Goal: Task Accomplishment & Management: Manage account settings

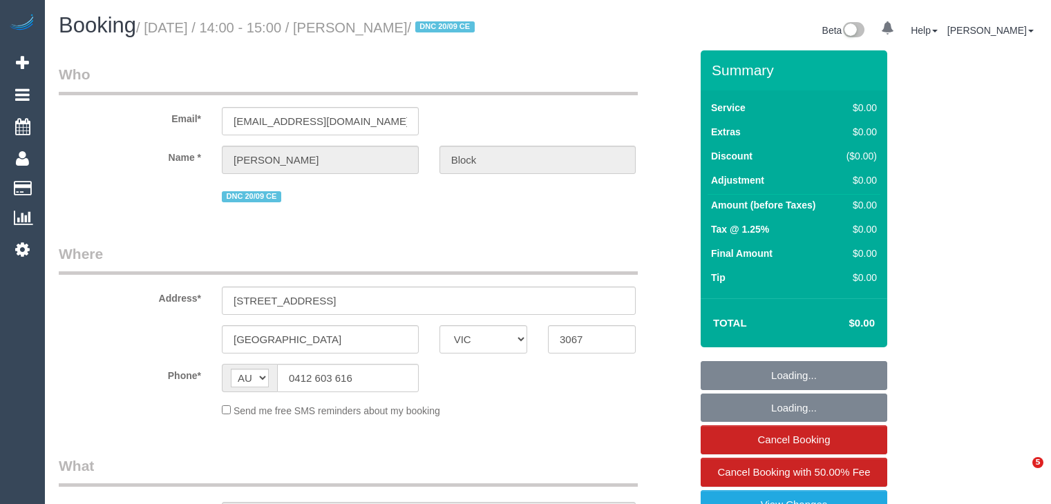
select select "VIC"
select select "string:stripe-pm_1S7RPn2GScqysDRVE07ToMx5"
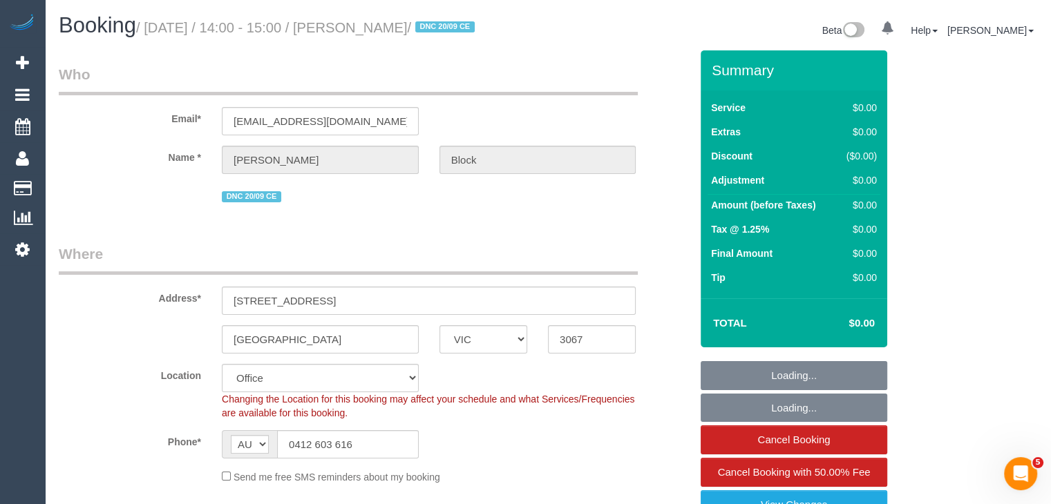
select select "object:720"
select select "number:28"
select select "number:14"
select select "number:18"
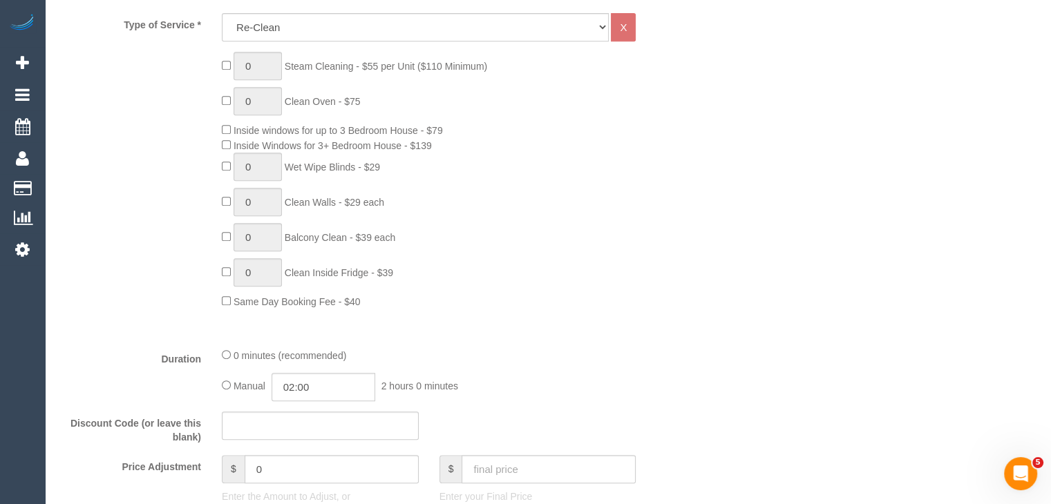
scroll to position [276, 0]
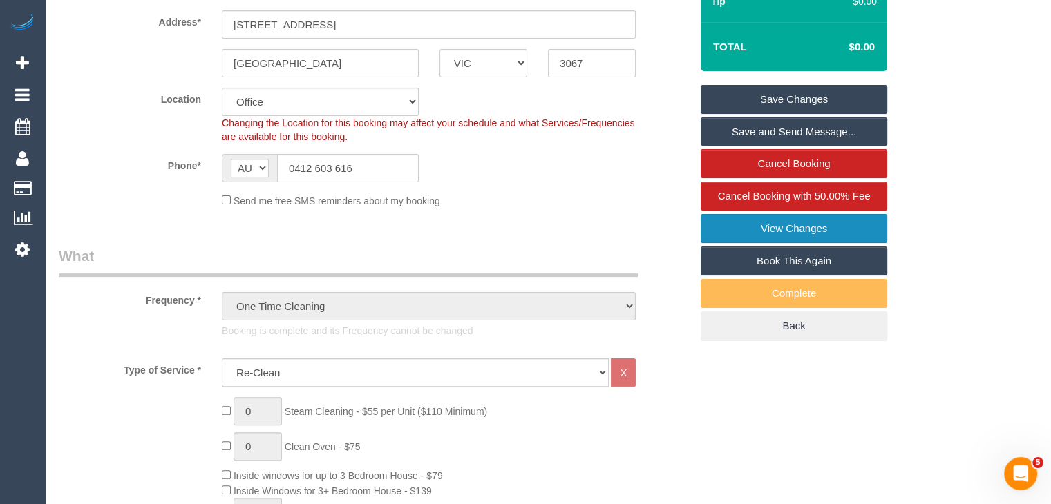
click at [793, 227] on link "View Changes" at bounding box center [793, 228] width 186 height 29
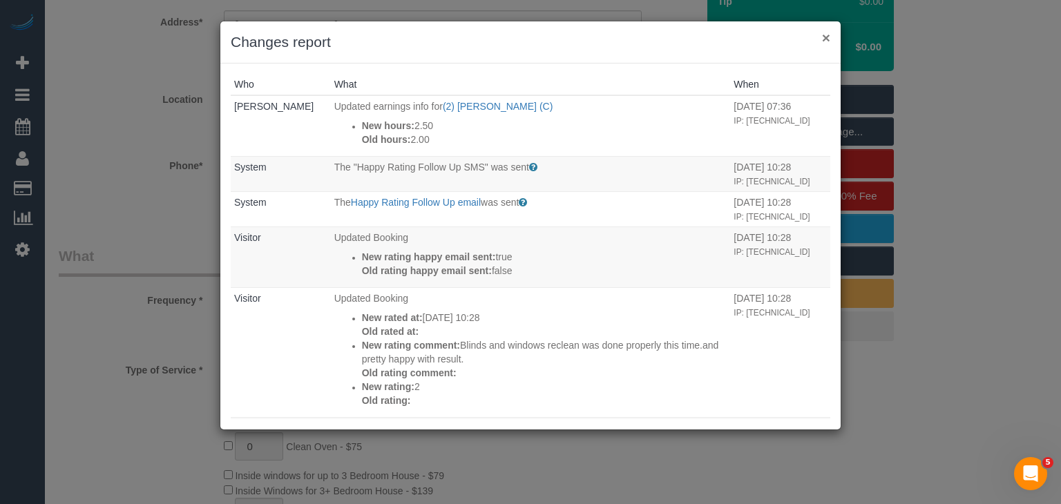
click at [823, 35] on button "×" at bounding box center [826, 37] width 8 height 15
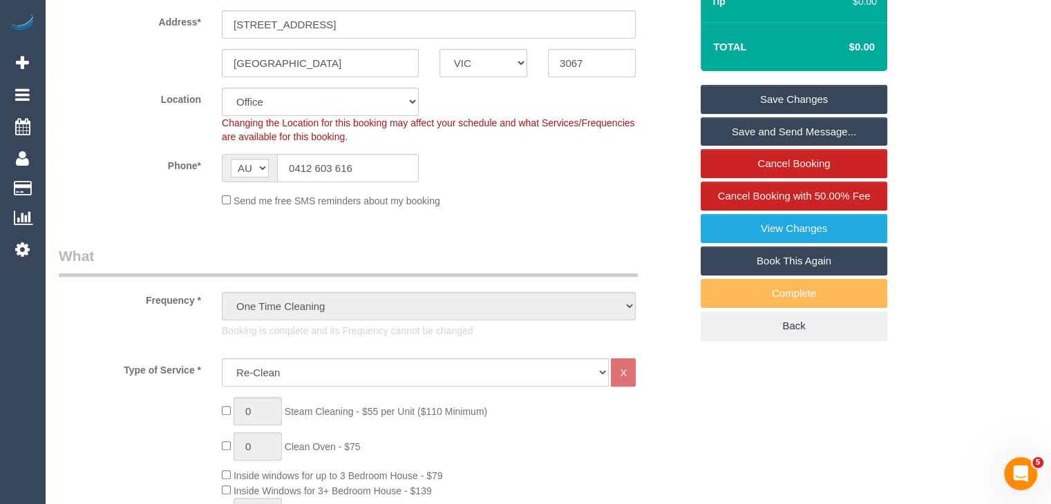
drag, startPoint x: 365, startPoint y: 241, endPoint x: 272, endPoint y: 180, distance: 110.7
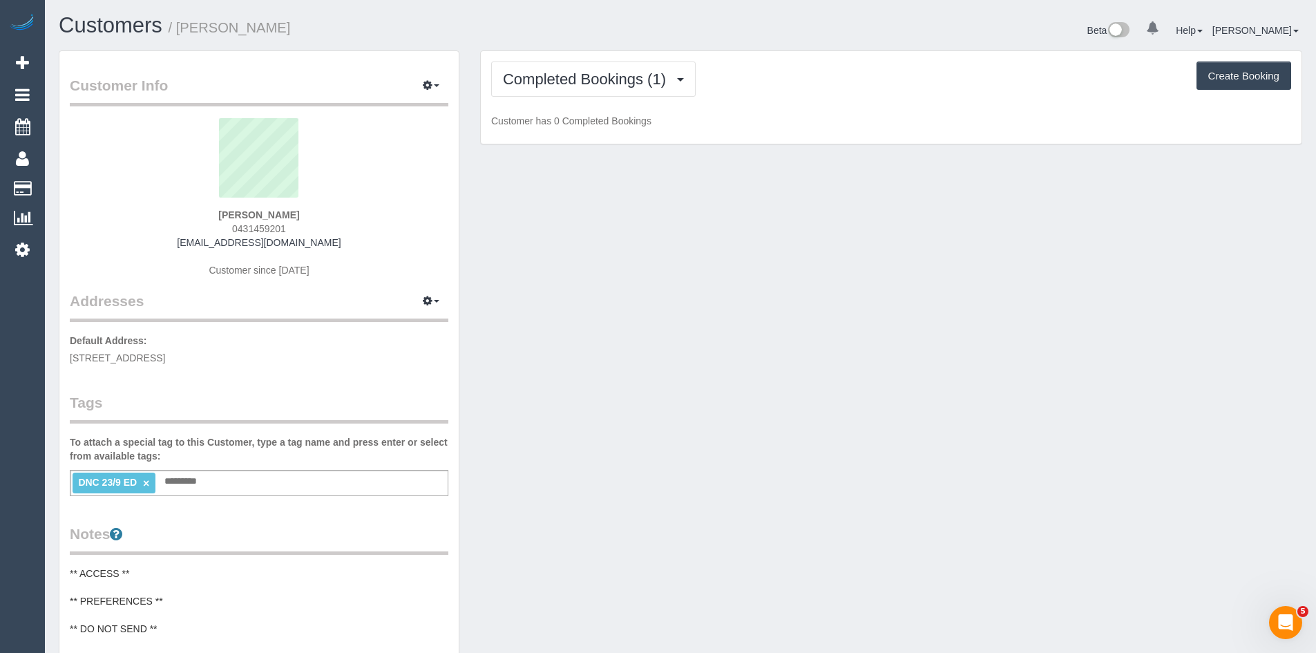
scroll to position [1124, 1316]
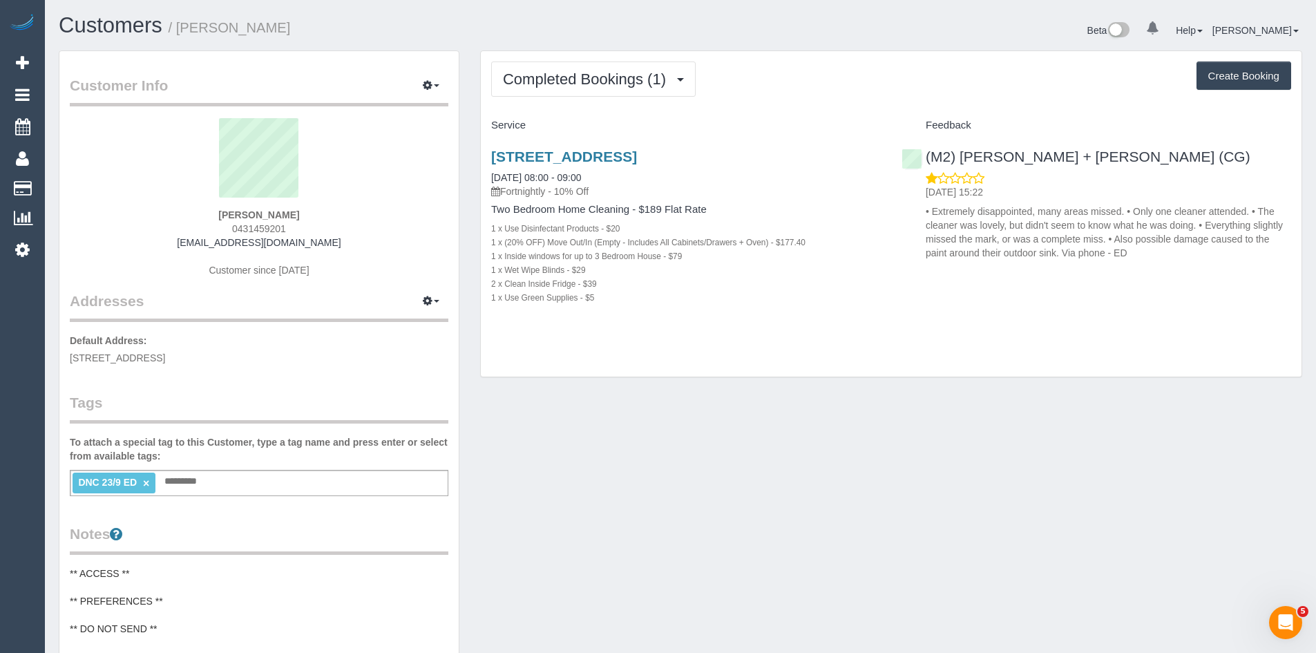
drag, startPoint x: 69, startPoint y: 355, endPoint x: 227, endPoint y: 363, distance: 157.7
click at [227, 363] on div "Customer Info Edit Contact Info Send Message Email Preferences Special Sales Ta…" at bounding box center [258, 556] width 399 height 1010
copy span "[STREET_ADDRESS]"
